Goal: Unclear

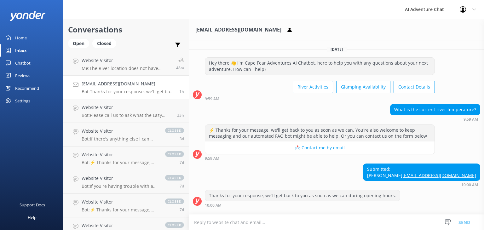
scroll to position [49, 0]
